Goal: Check status: Check status

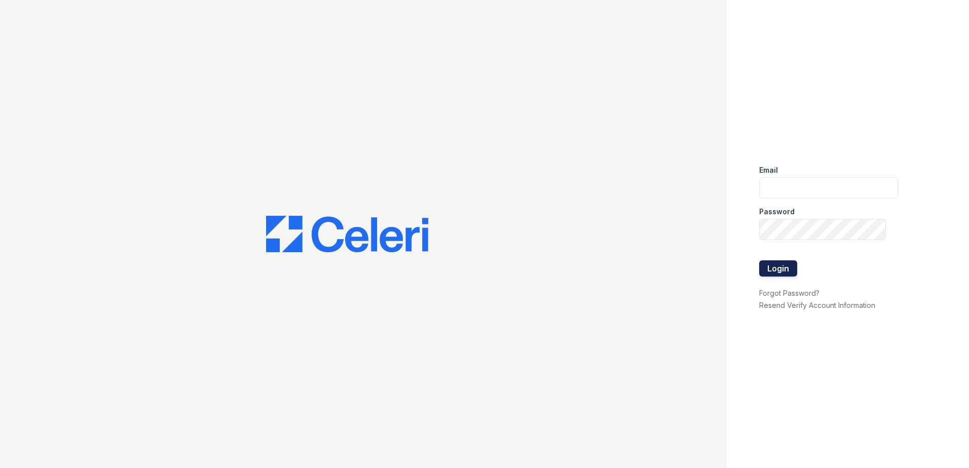
type input "[EMAIL_ADDRESS][DOMAIN_NAME]"
click at [790, 263] on button "Login" at bounding box center [779, 269] width 38 height 16
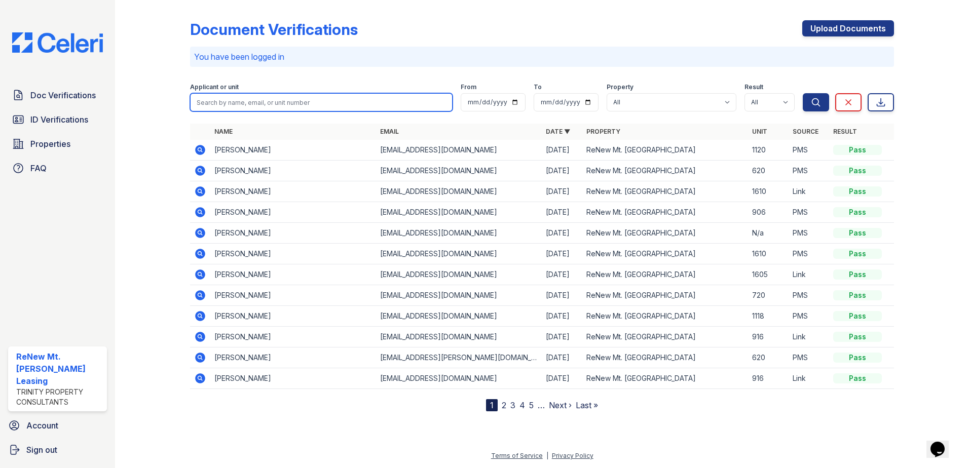
click at [255, 106] on input "search" at bounding box center [321, 102] width 263 height 18
type input "[PERSON_NAME]"
click at [803, 93] on button "Search" at bounding box center [816, 102] width 26 height 18
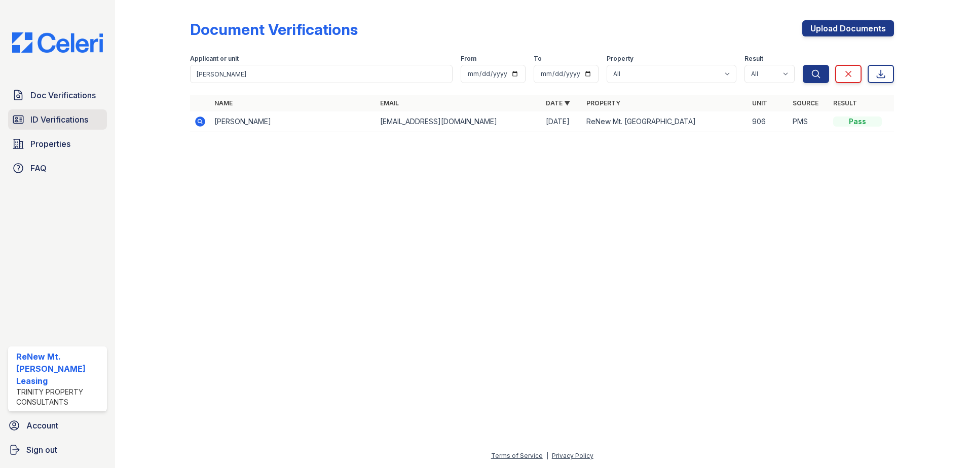
click at [28, 115] on link "ID Verifications" at bounding box center [57, 120] width 99 height 20
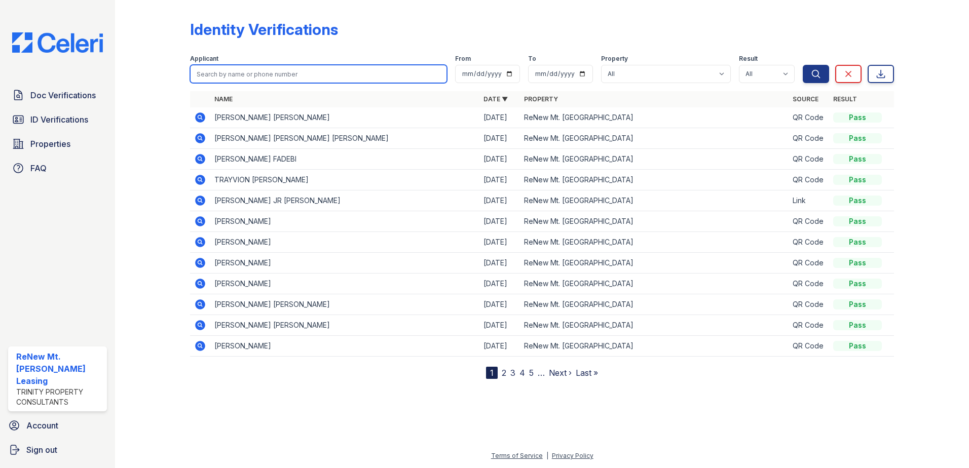
click at [242, 70] on input "search" at bounding box center [318, 74] width 257 height 18
type input "[PERSON_NAME]"
click at [803, 65] on button "Search" at bounding box center [816, 74] width 26 height 18
